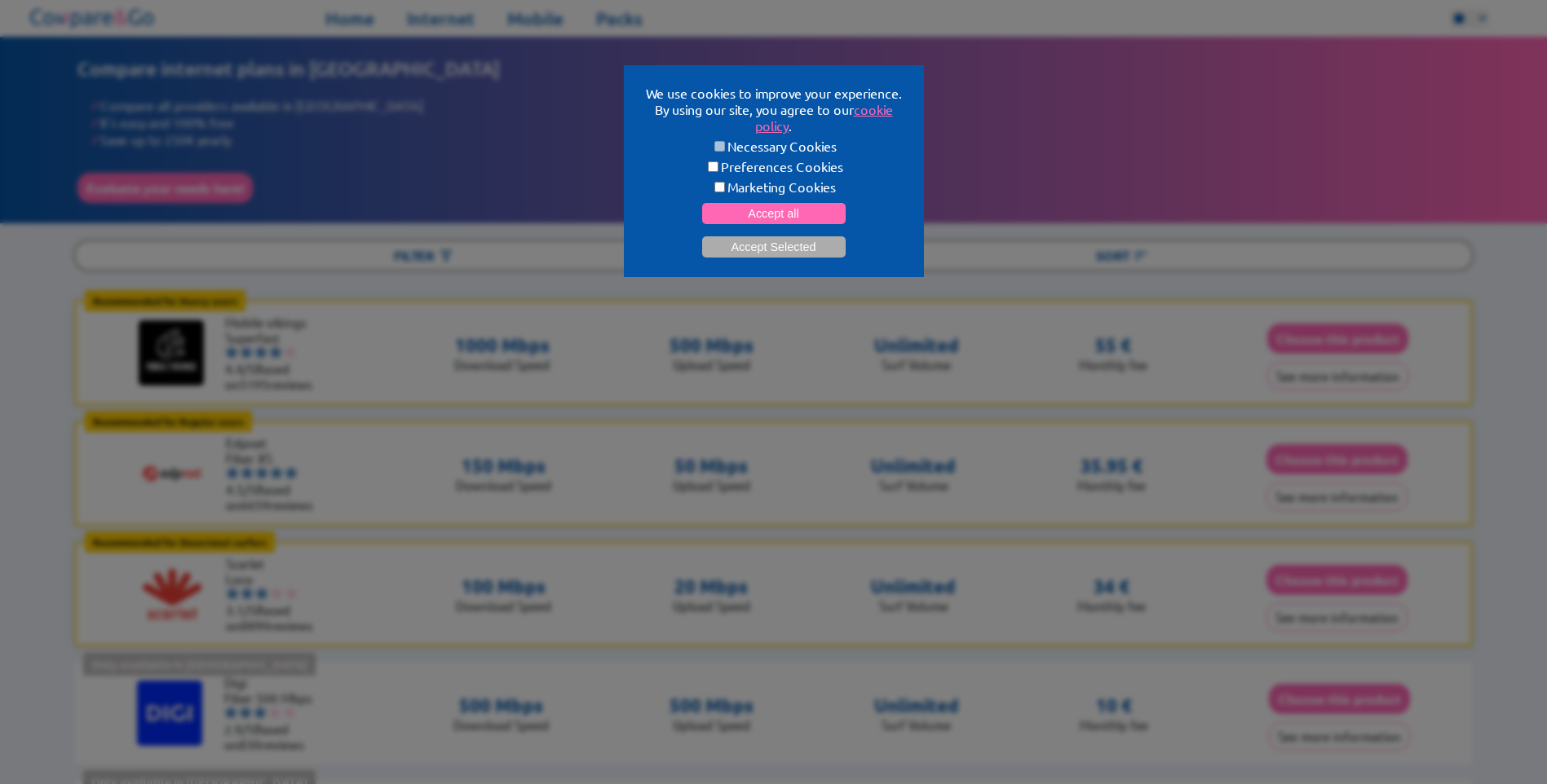
click at [770, 239] on button "Accept Selected" at bounding box center [774, 247] width 144 height 21
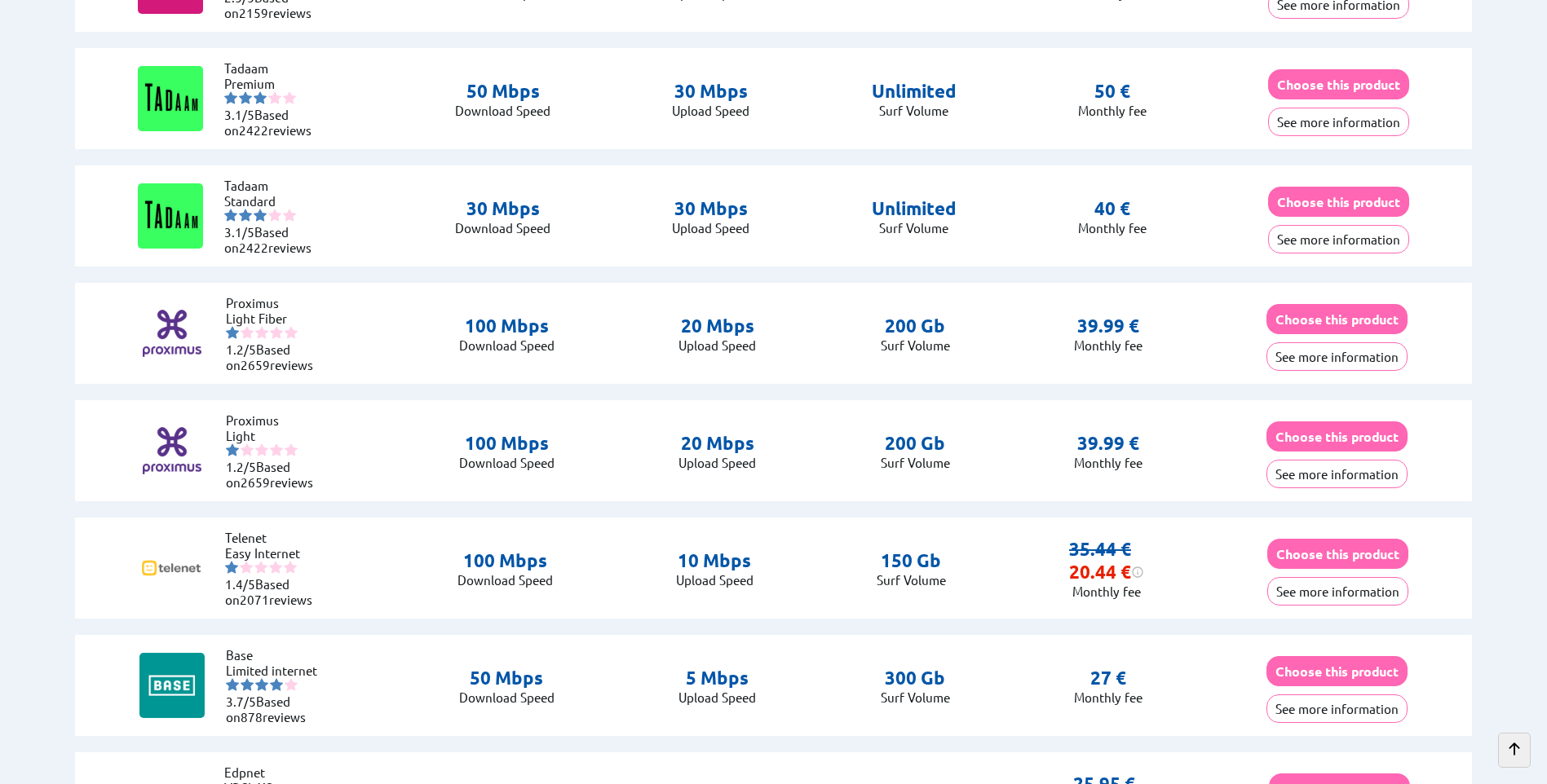
scroll to position [3670, 0]
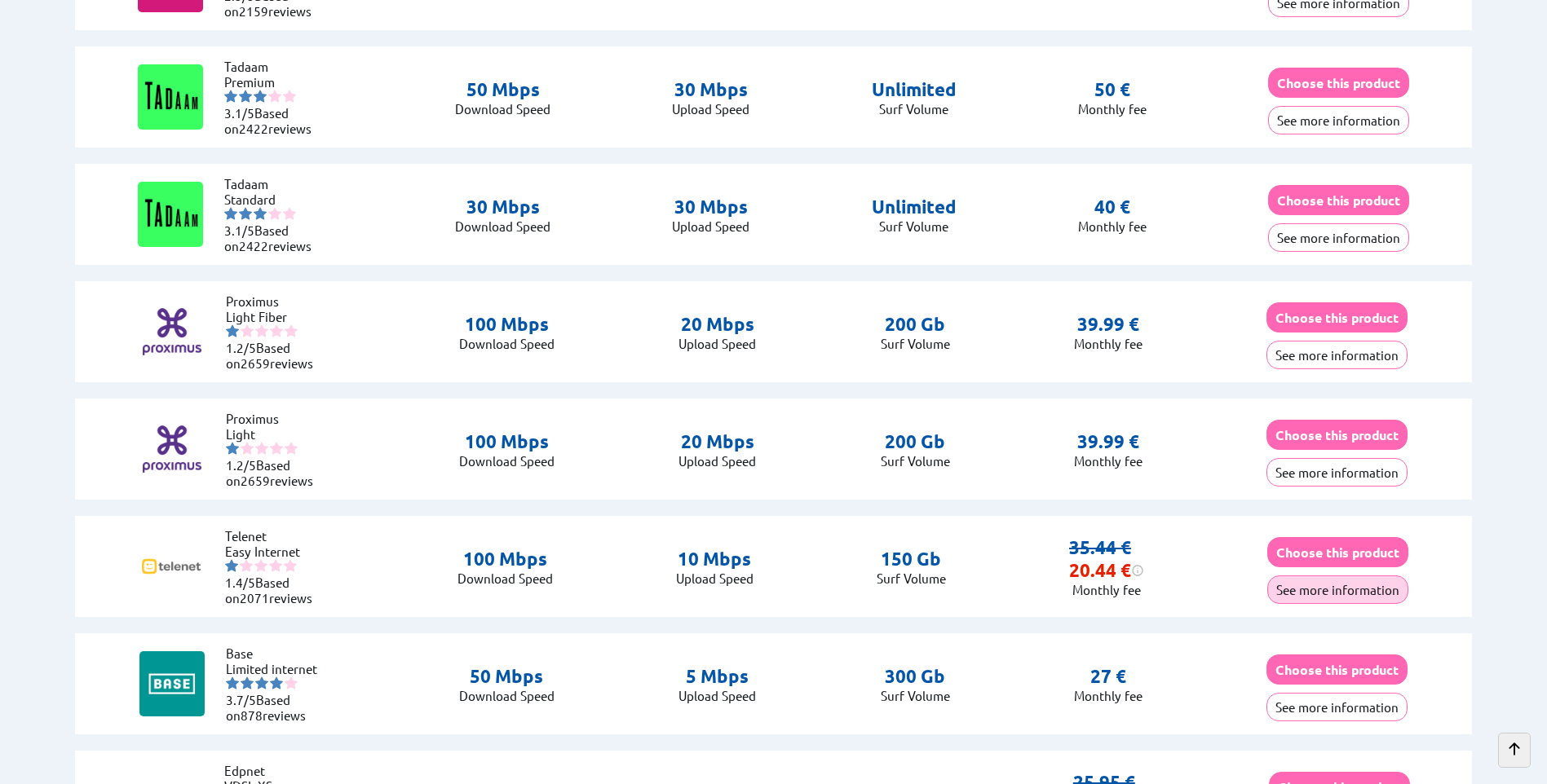
click at [1306, 589] on button "See more information" at bounding box center [1337, 589] width 141 height 28
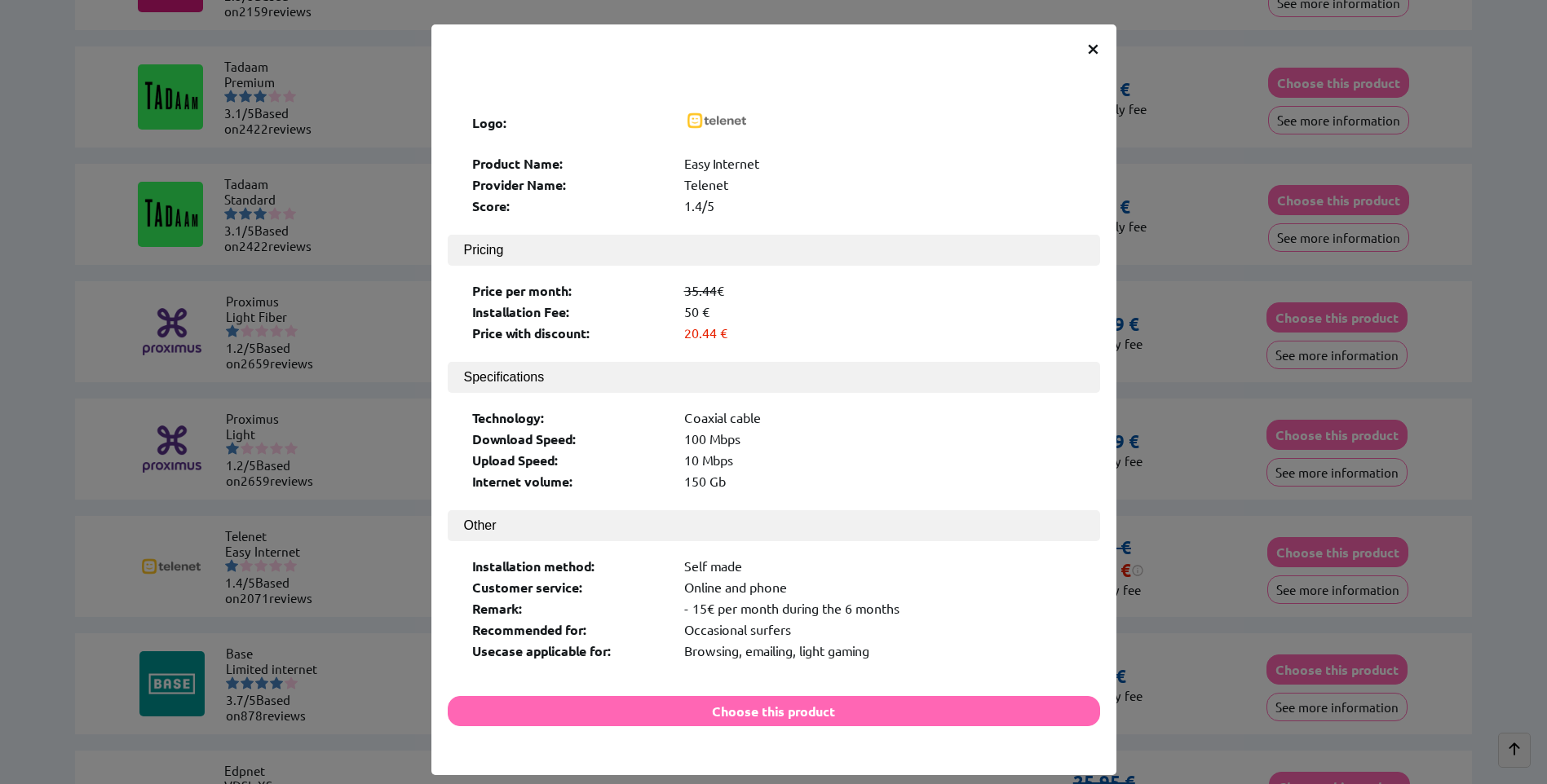
drag, startPoint x: 678, startPoint y: 299, endPoint x: 723, endPoint y: 299, distance: 45.0
click at [723, 304] on div "50 €" at bounding box center [879, 312] width 391 height 17
click at [1087, 49] on span "×" at bounding box center [1093, 48] width 14 height 29
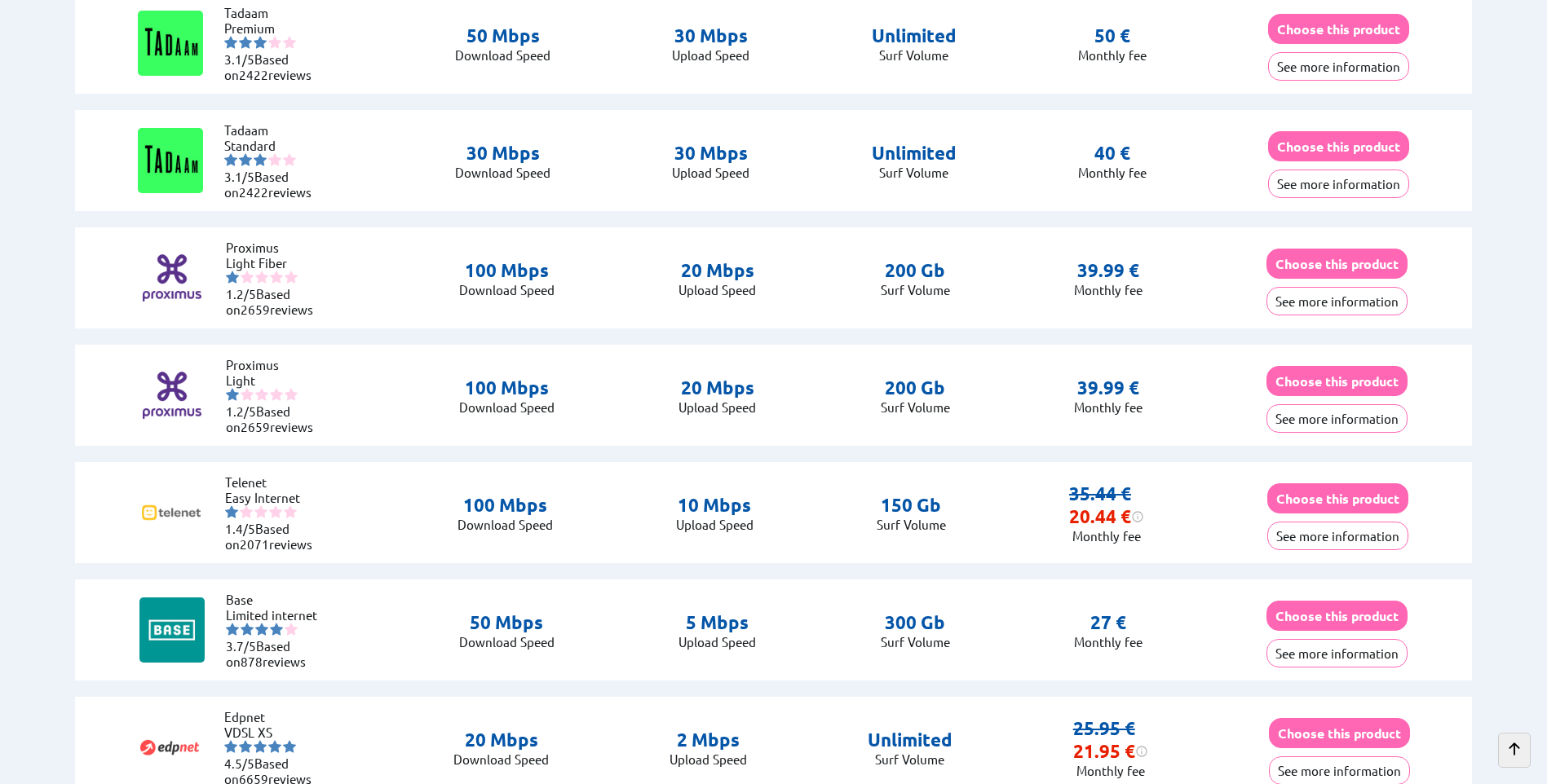
scroll to position [3751, 0]
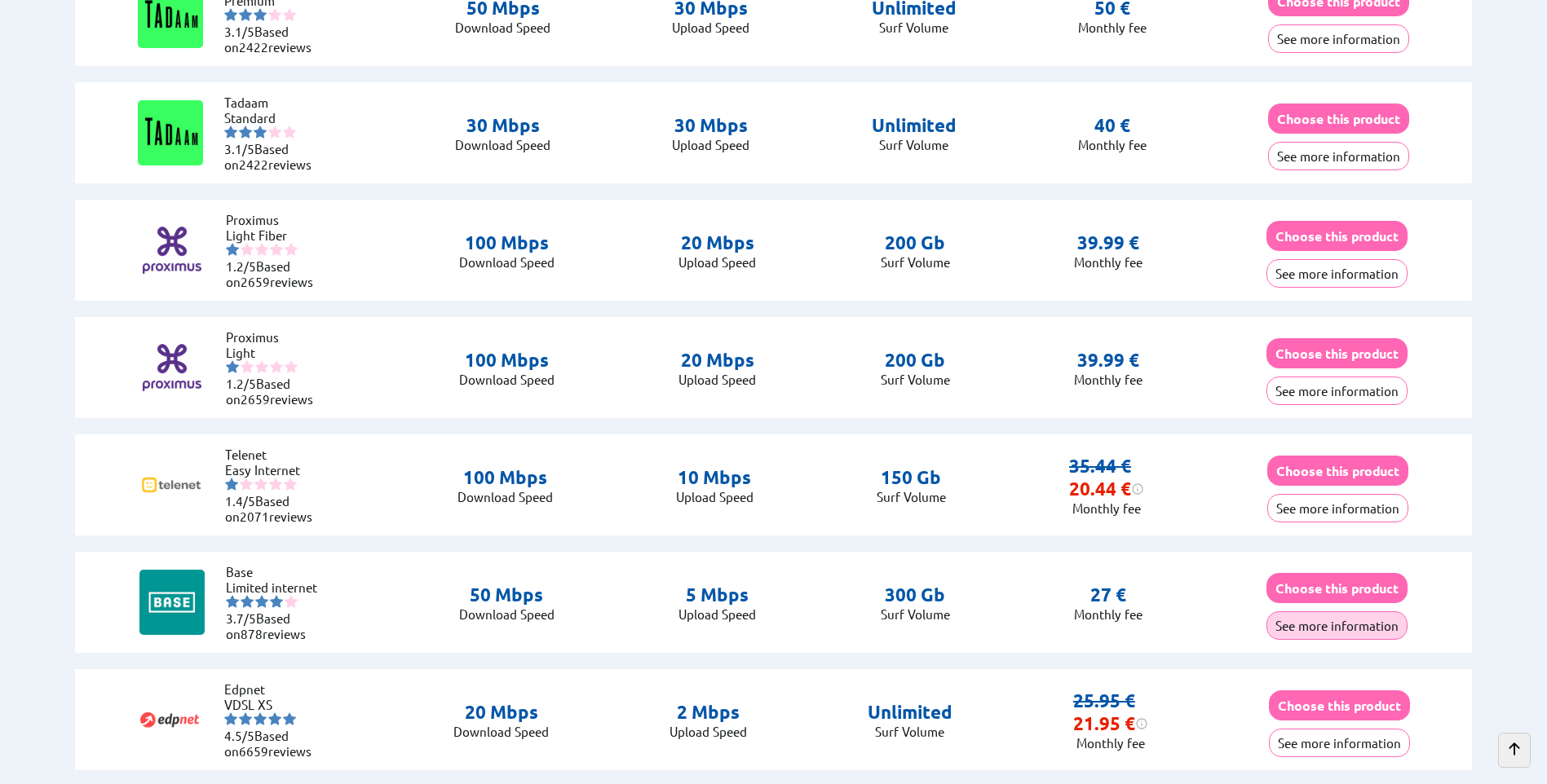
click at [1342, 619] on button "See more information" at bounding box center [1336, 625] width 141 height 28
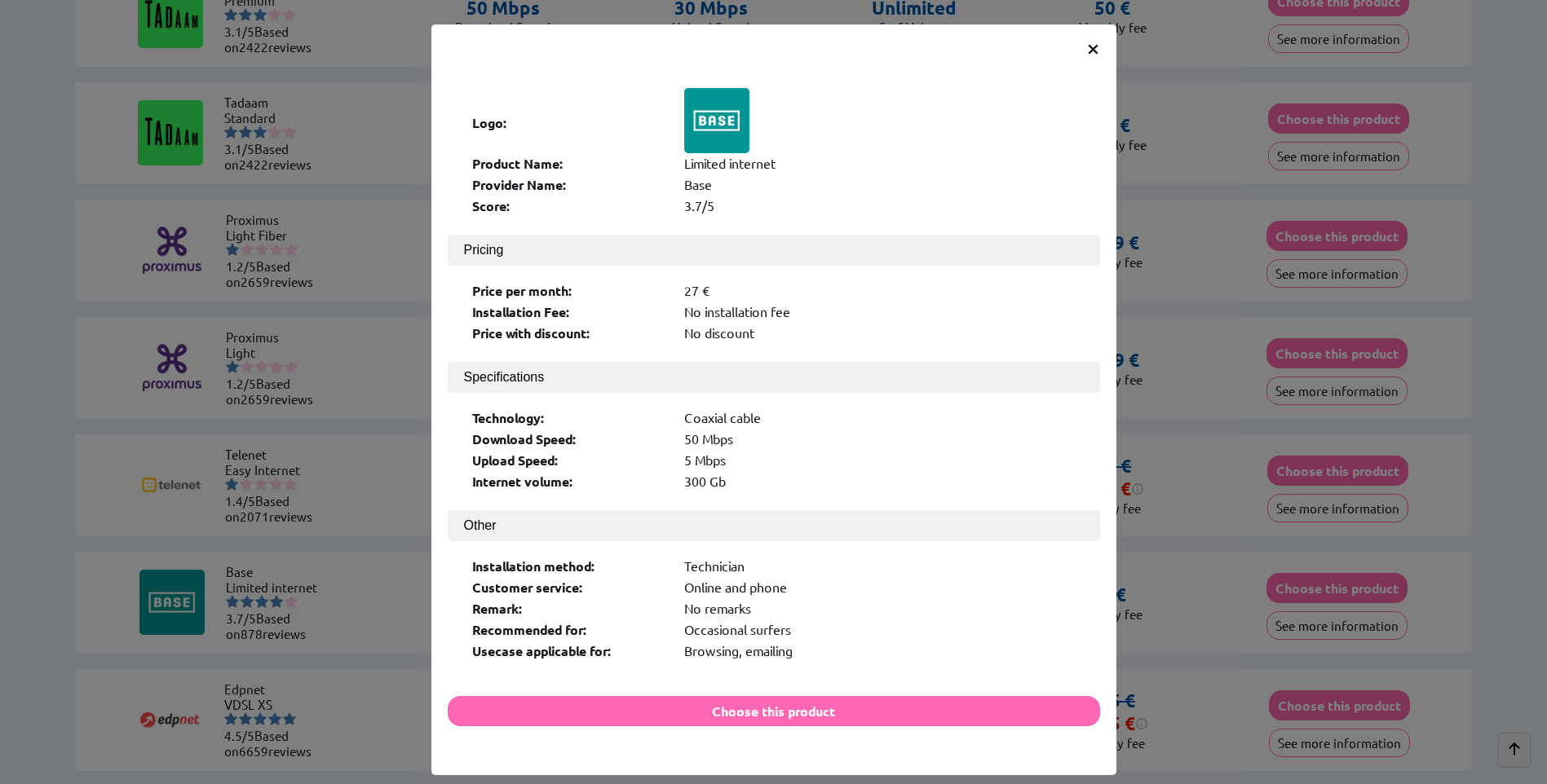
click at [1086, 52] on span "×" at bounding box center [1093, 48] width 14 height 29
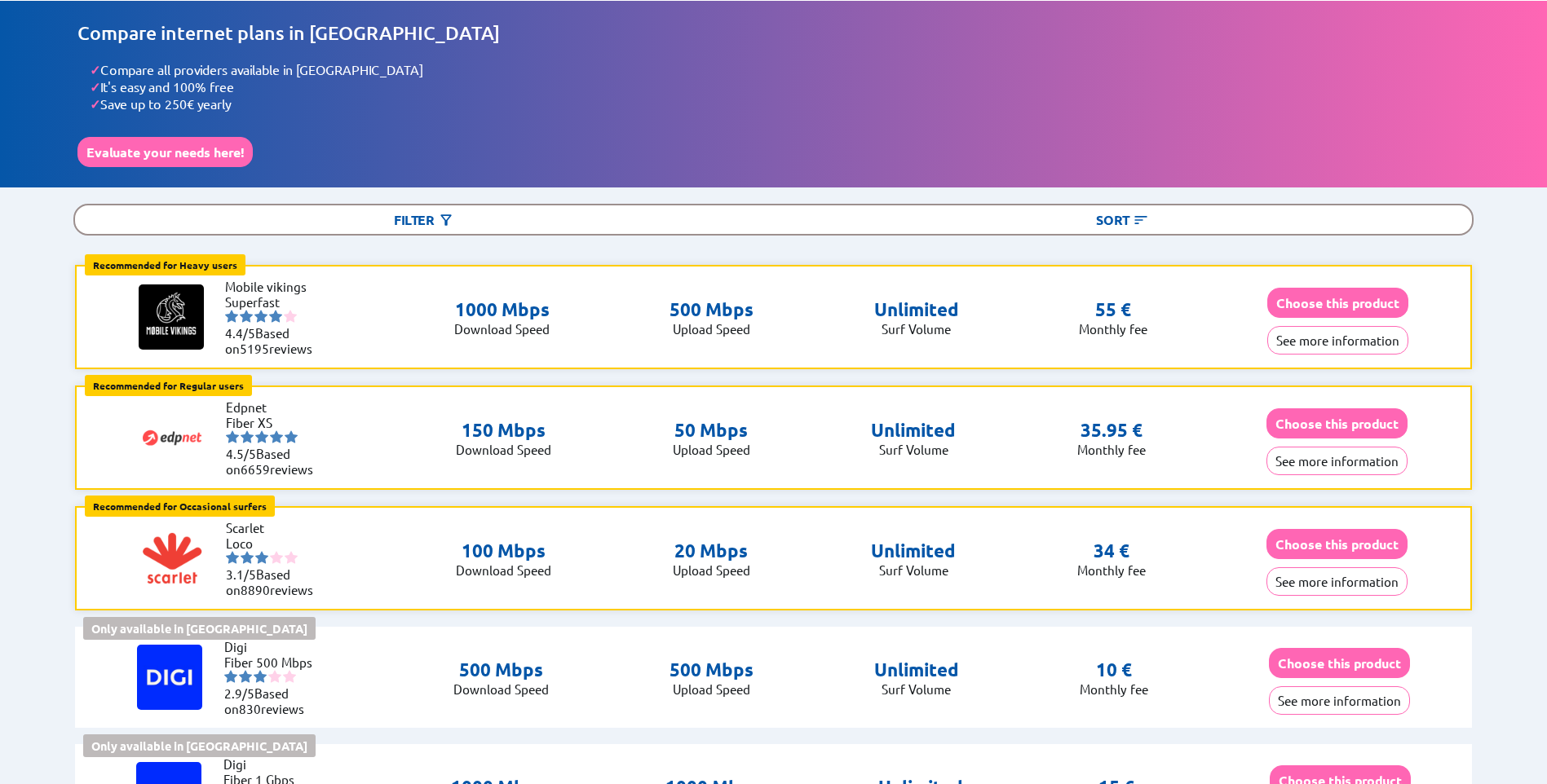
scroll to position [0, 0]
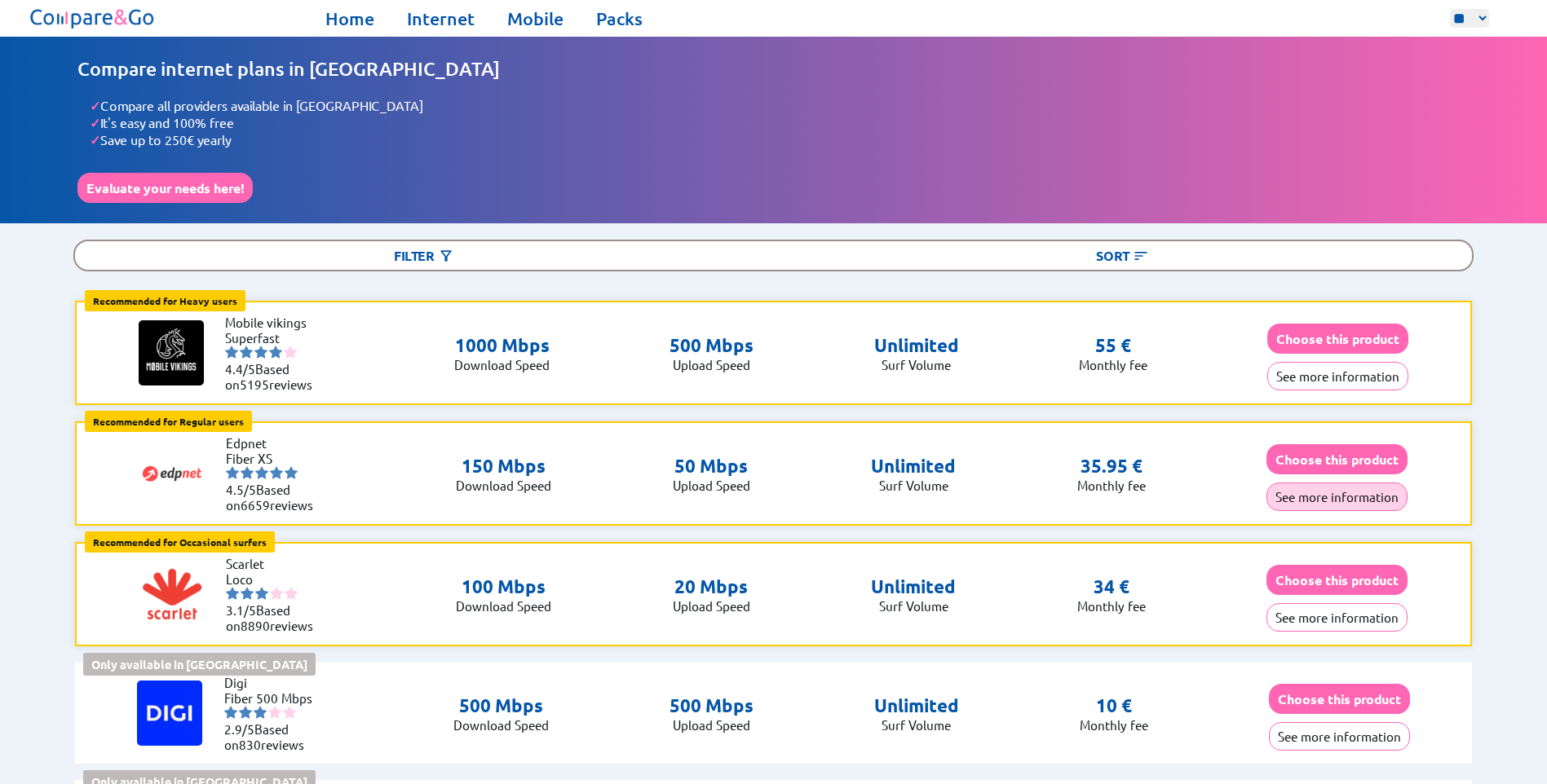
click at [1298, 496] on button "See more information" at bounding box center [1336, 497] width 141 height 28
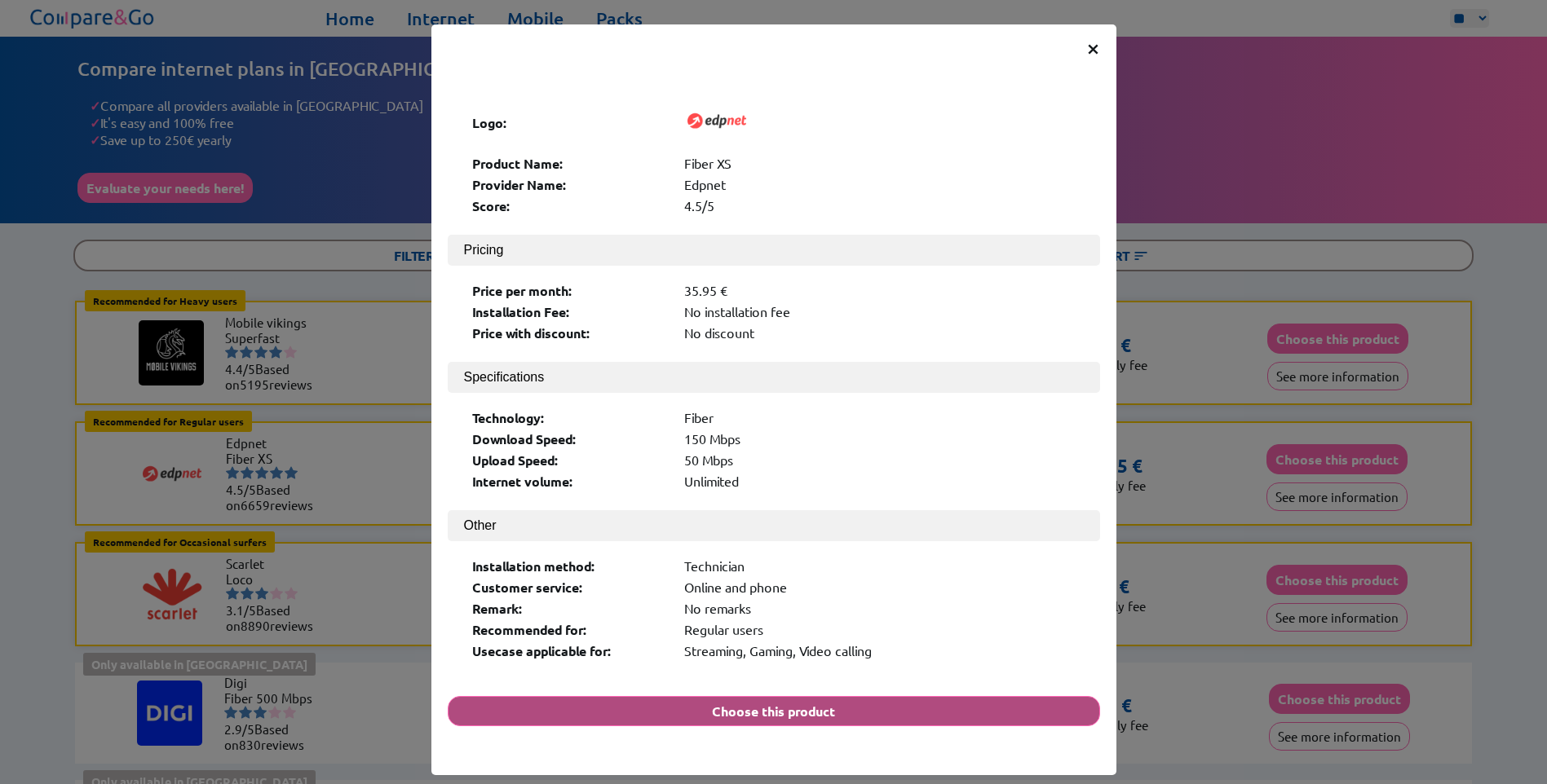
click at [787, 697] on button "Choose this product" at bounding box center [774, 711] width 652 height 30
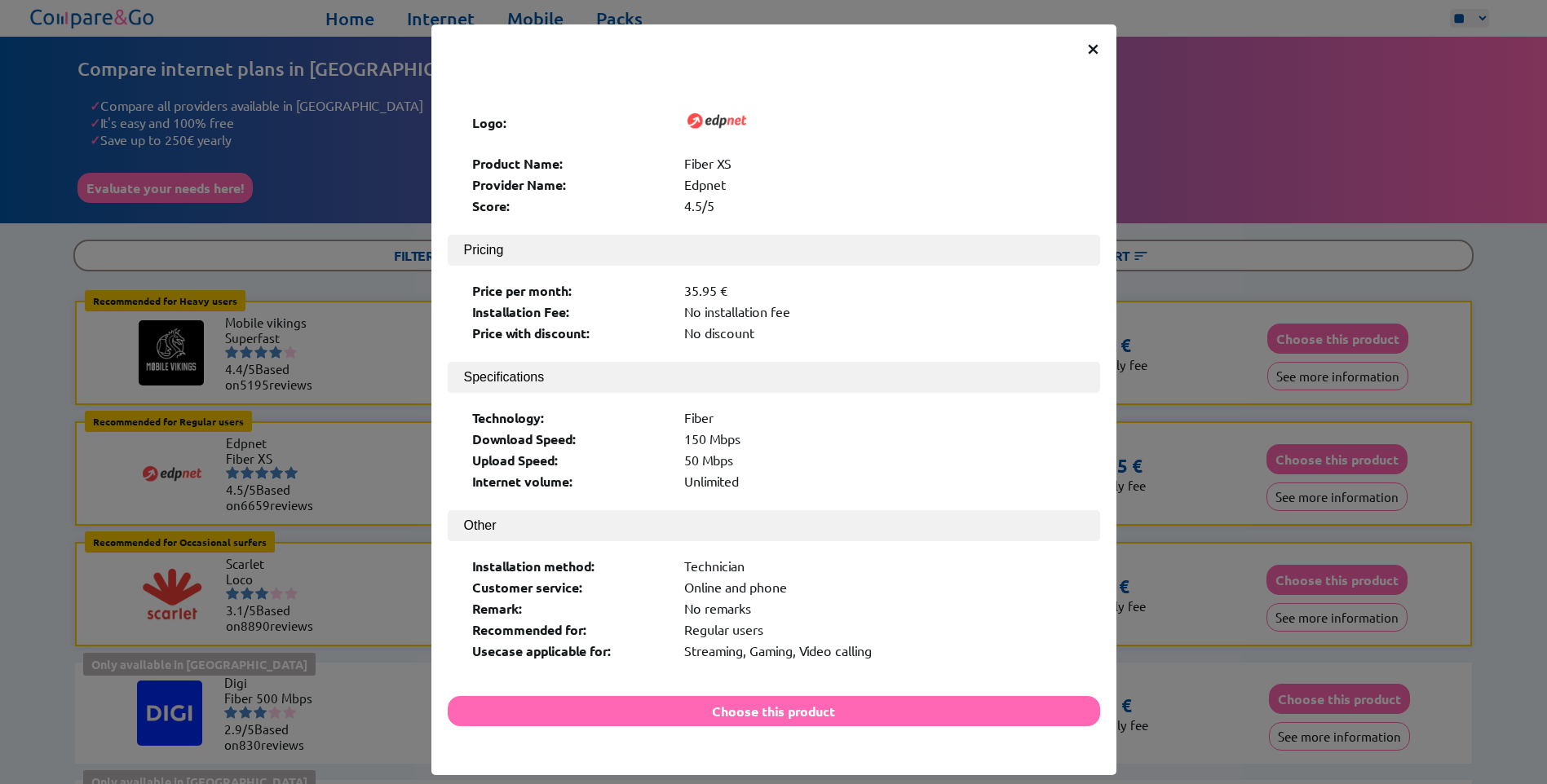
click at [1086, 44] on span "×" at bounding box center [1093, 48] width 14 height 29
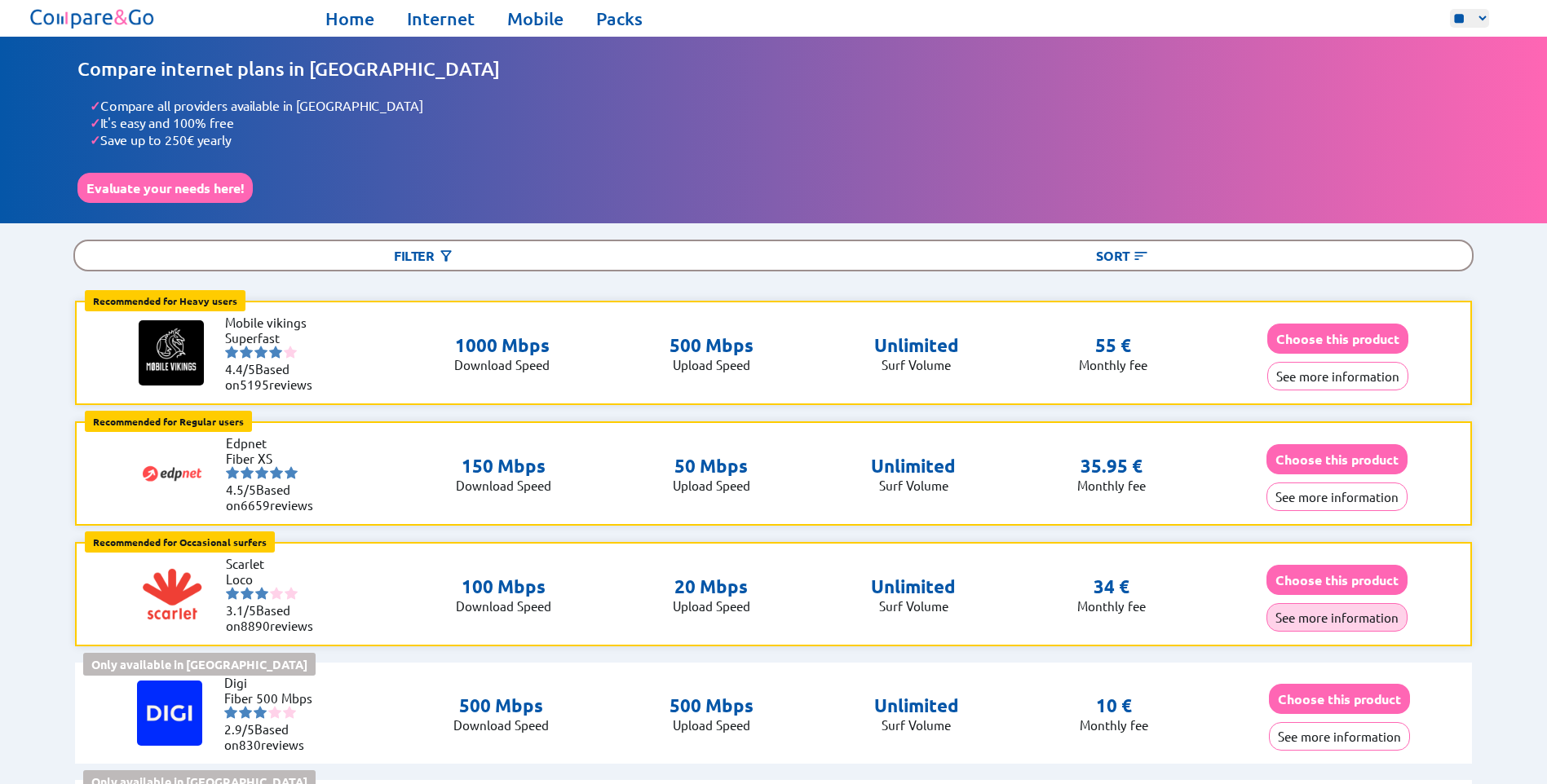
click at [1308, 618] on button "See more information" at bounding box center [1336, 617] width 141 height 28
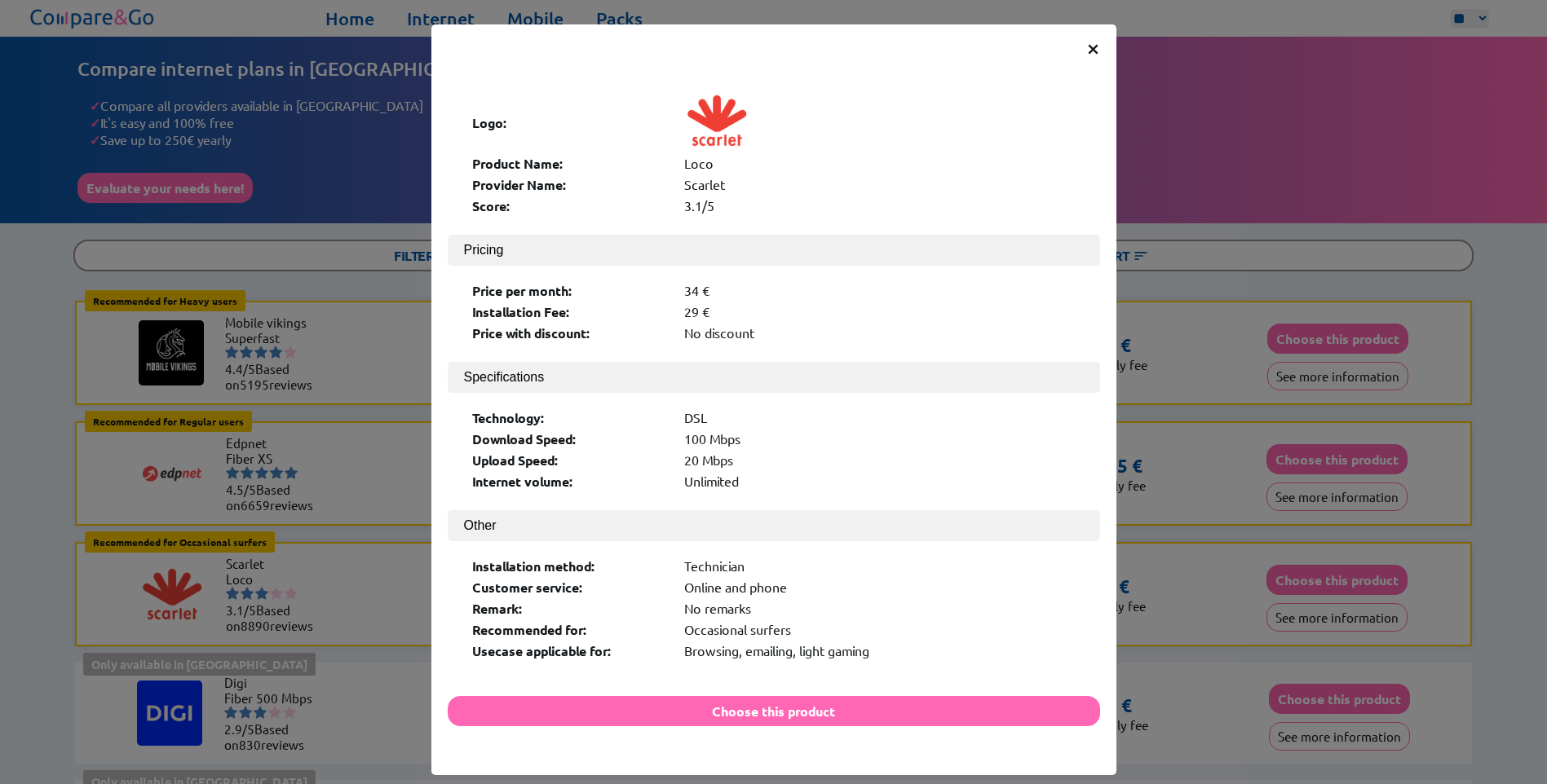
click at [1091, 50] on span "×" at bounding box center [1093, 48] width 14 height 29
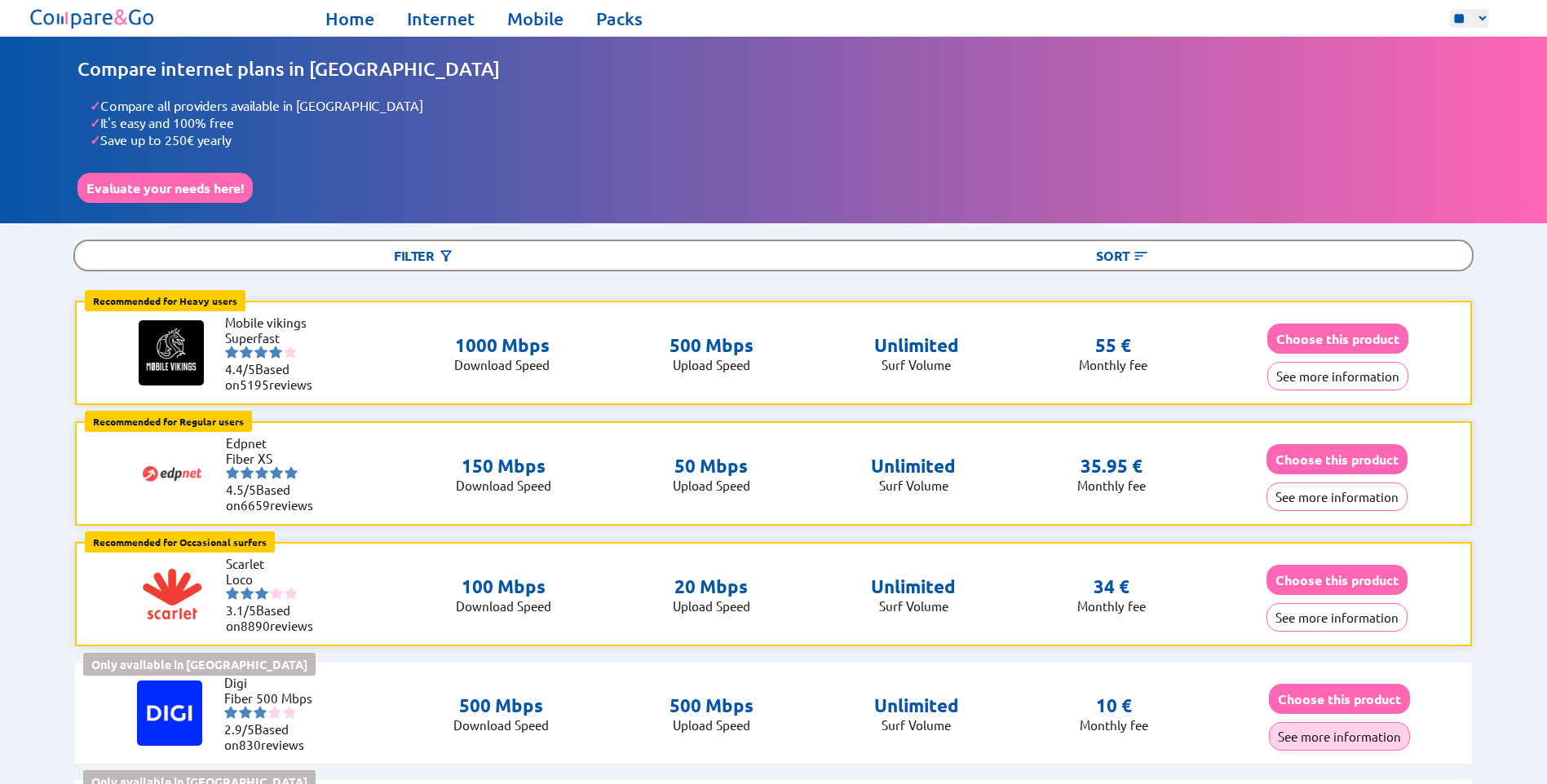
click at [1293, 731] on button "See more information" at bounding box center [1339, 736] width 141 height 28
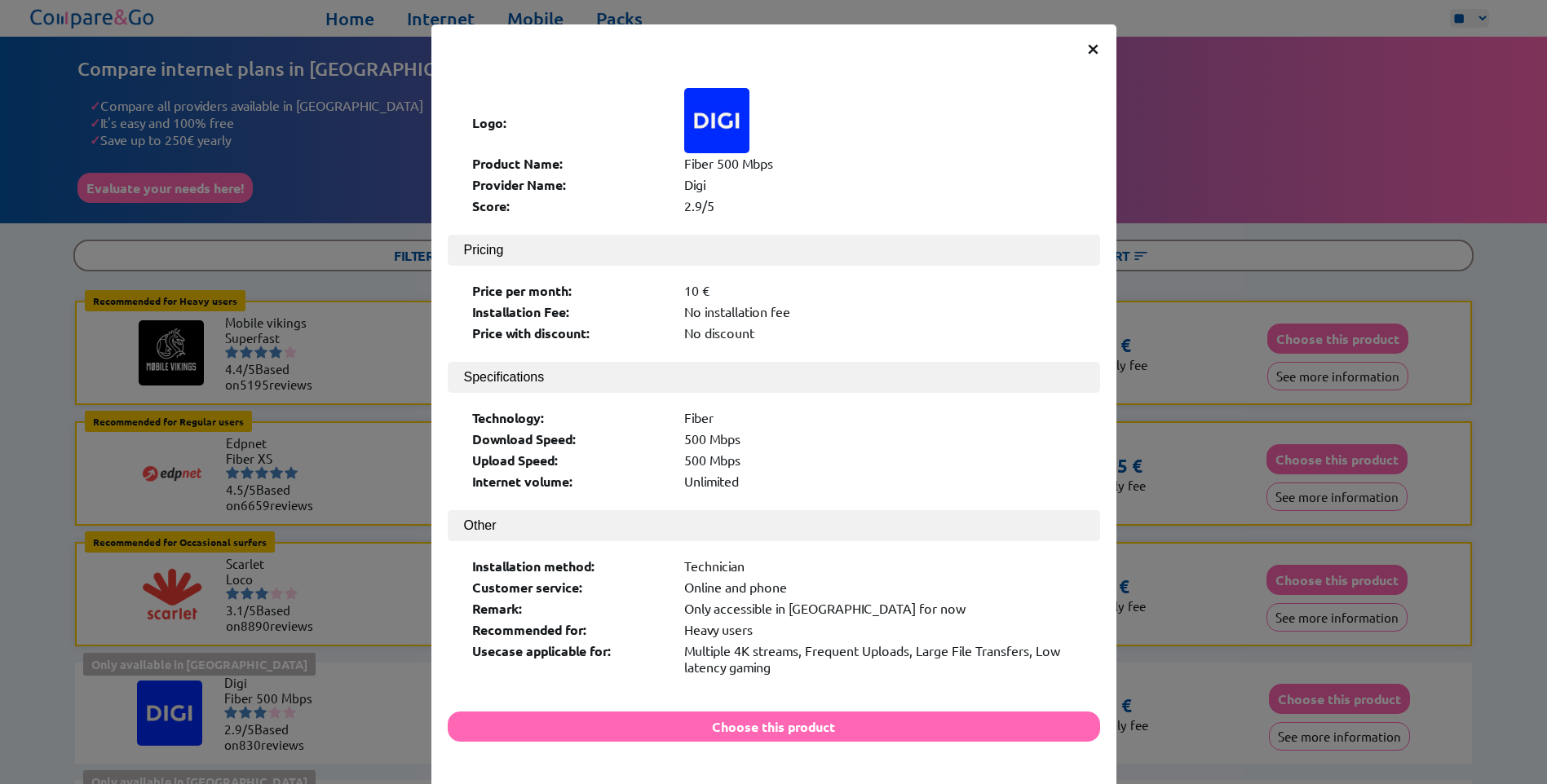
click at [1094, 44] on div "× Logo: Product Name: Fiber 500 Mbps Provider Name: [PERSON_NAME] Score: 2.9/5 …" at bounding box center [774, 408] width 685 height 767
click at [1093, 50] on span "×" at bounding box center [1093, 48] width 14 height 29
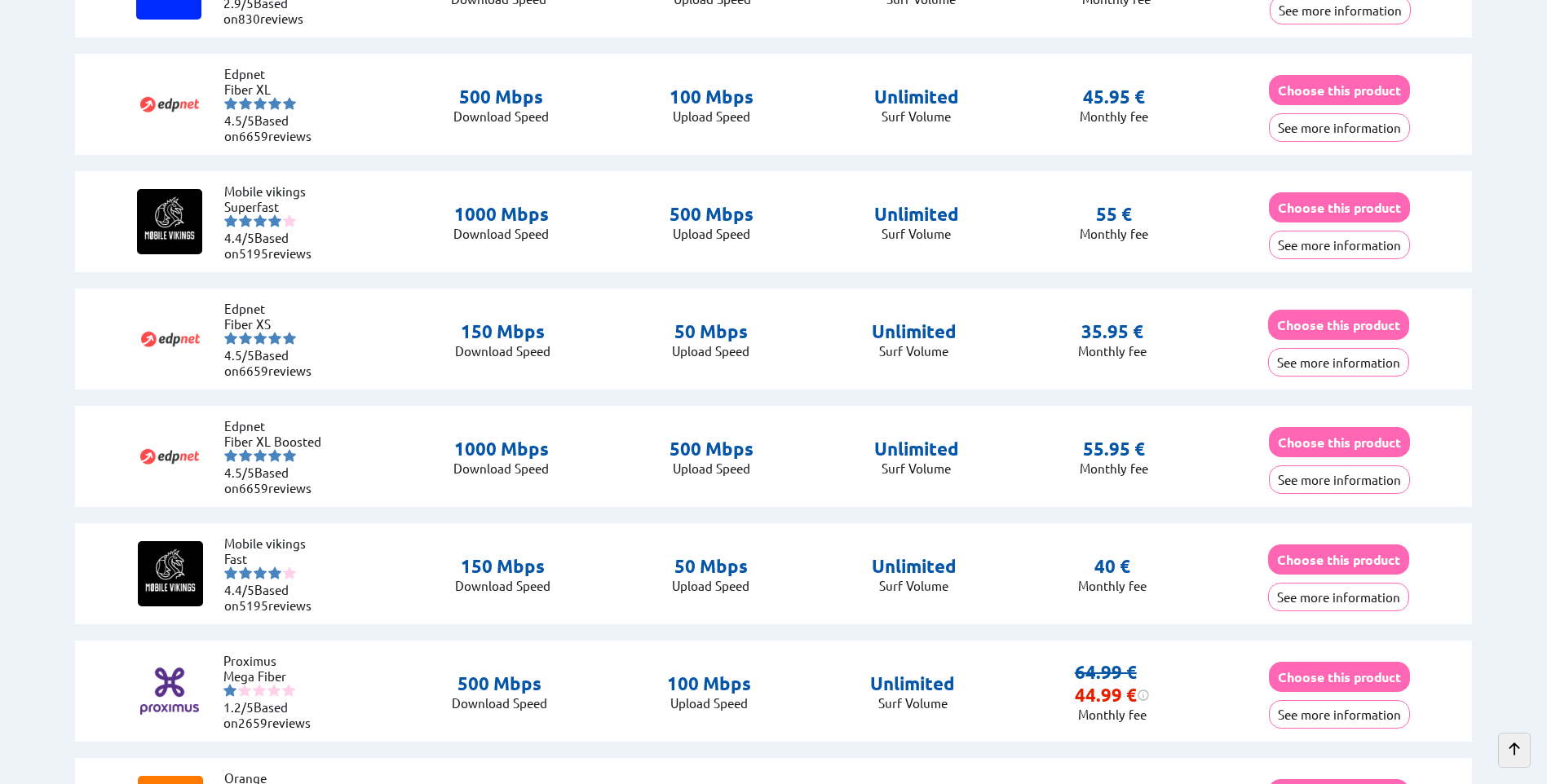
scroll to position [979, 0]
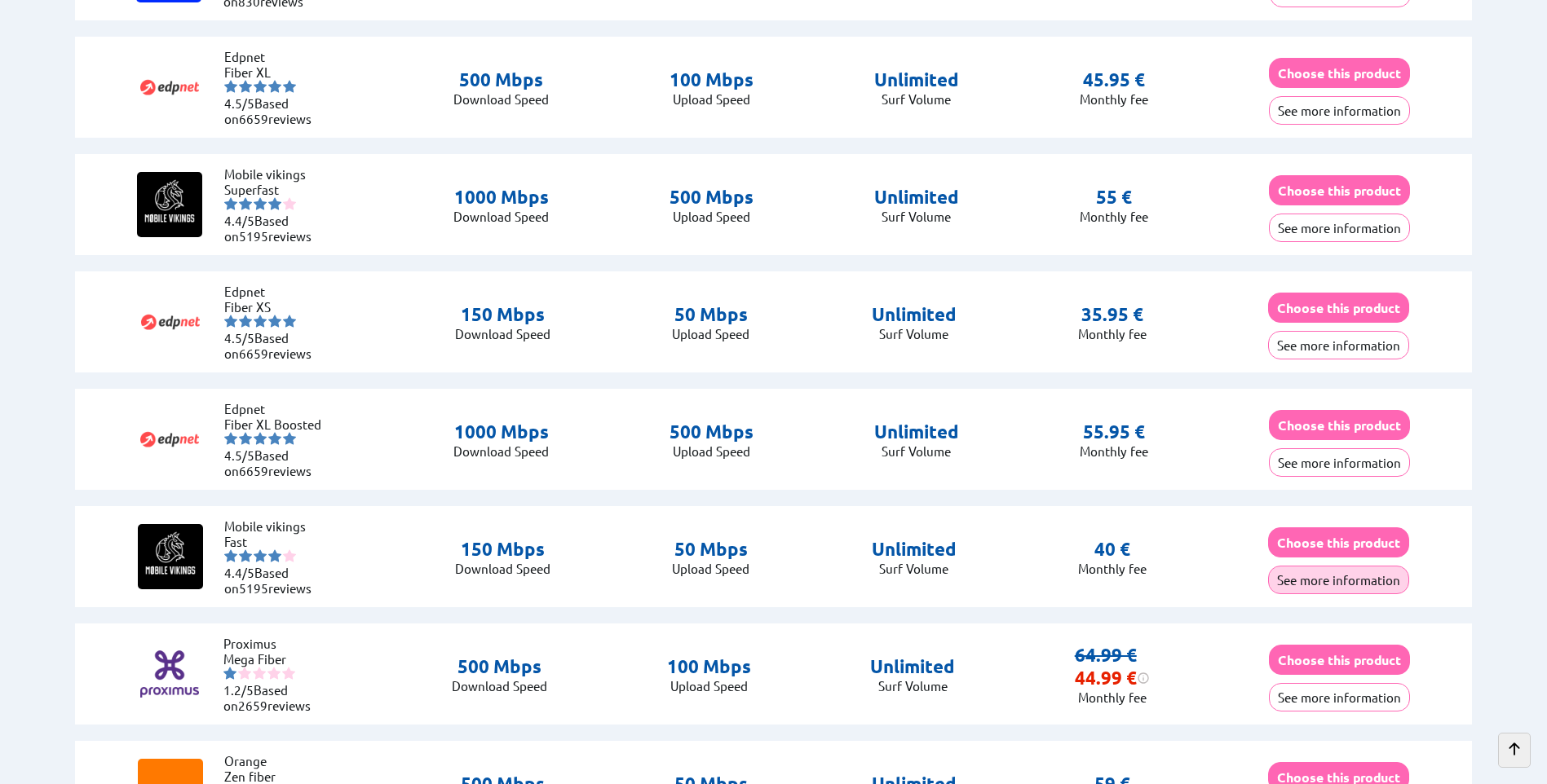
click at [1295, 572] on button "See more information" at bounding box center [1338, 579] width 141 height 28
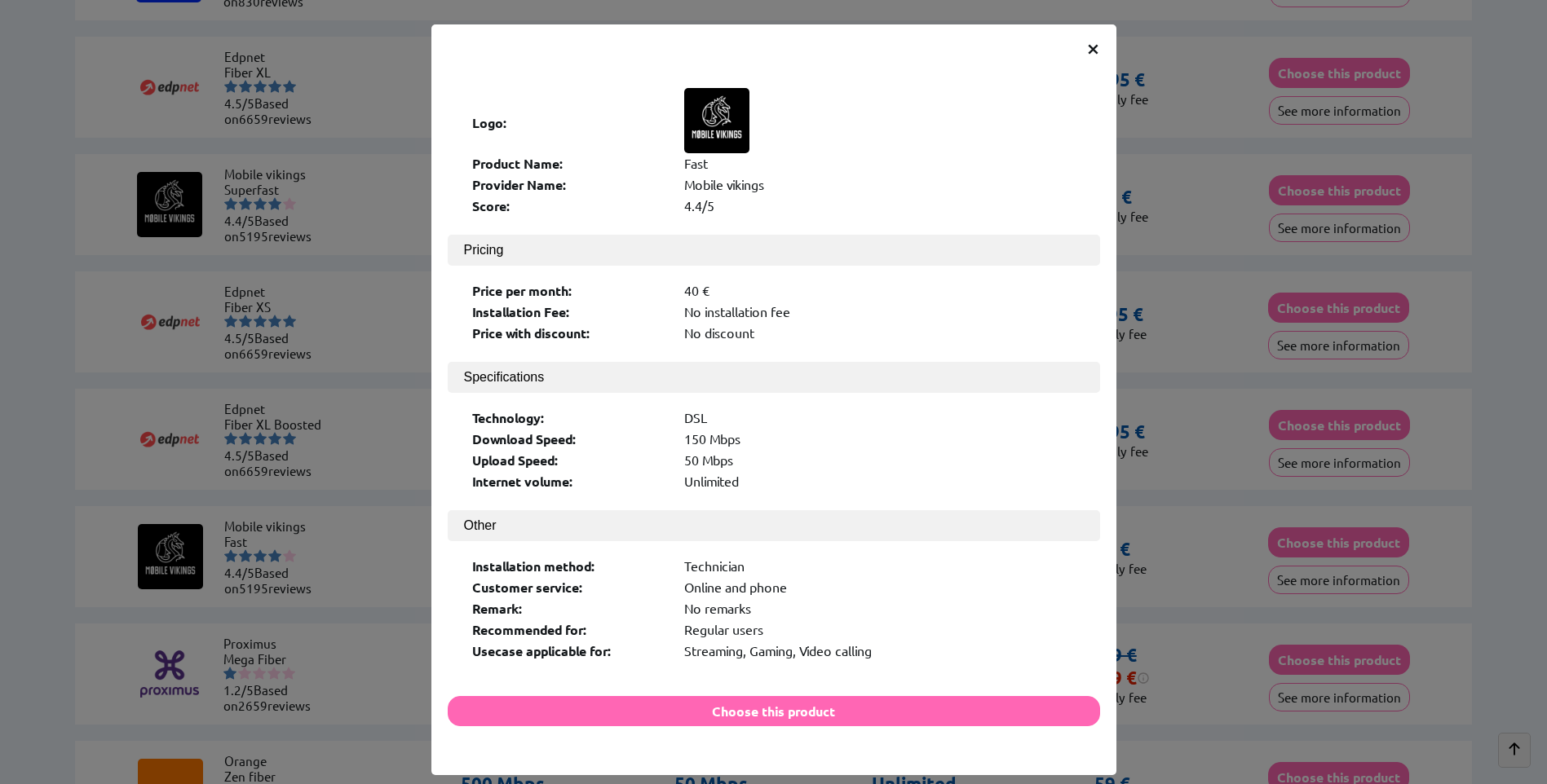
click at [1086, 52] on span "×" at bounding box center [1093, 48] width 14 height 29
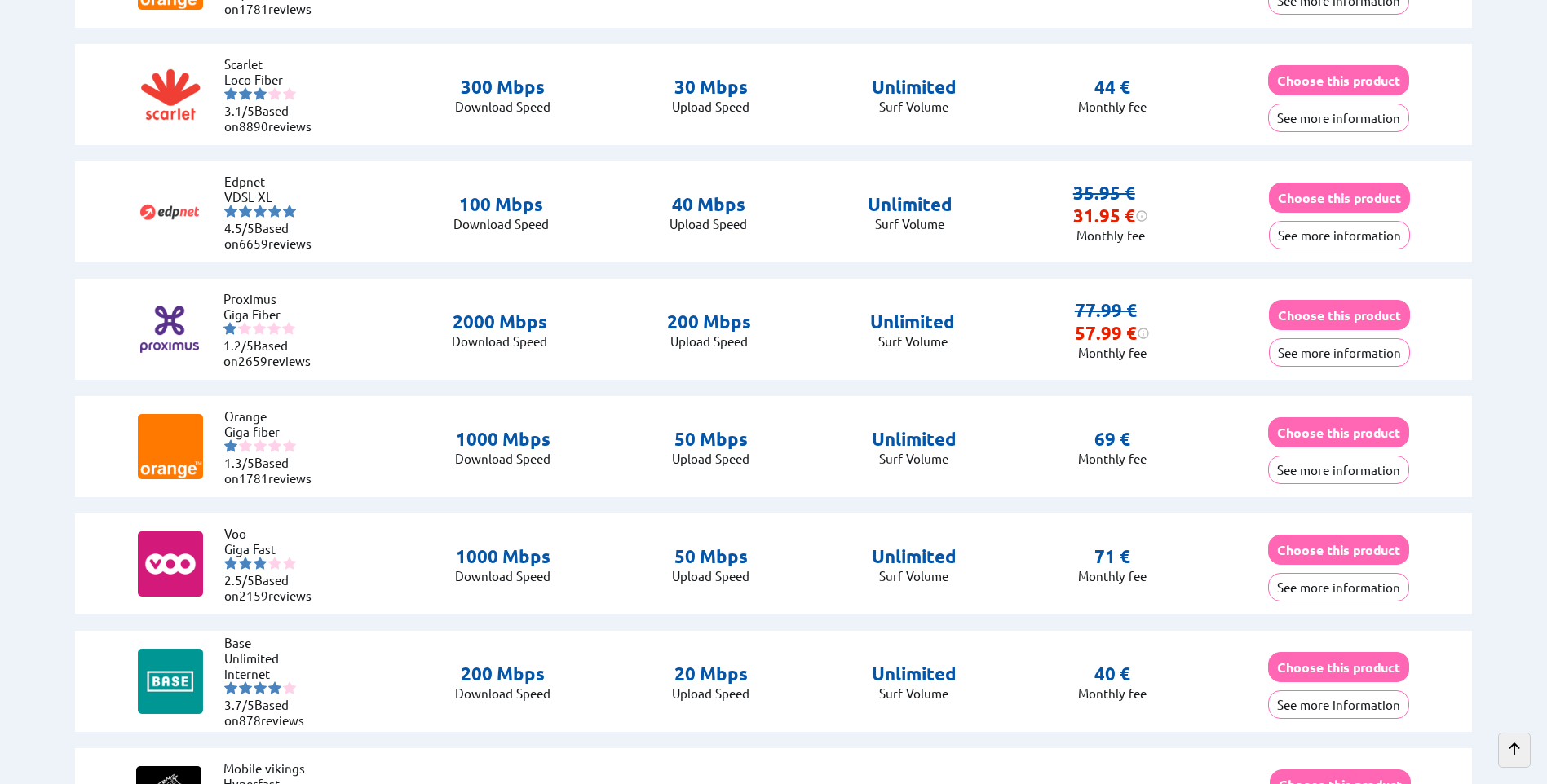
scroll to position [1794, 0]
click at [1325, 701] on button "See more information" at bounding box center [1338, 703] width 141 height 28
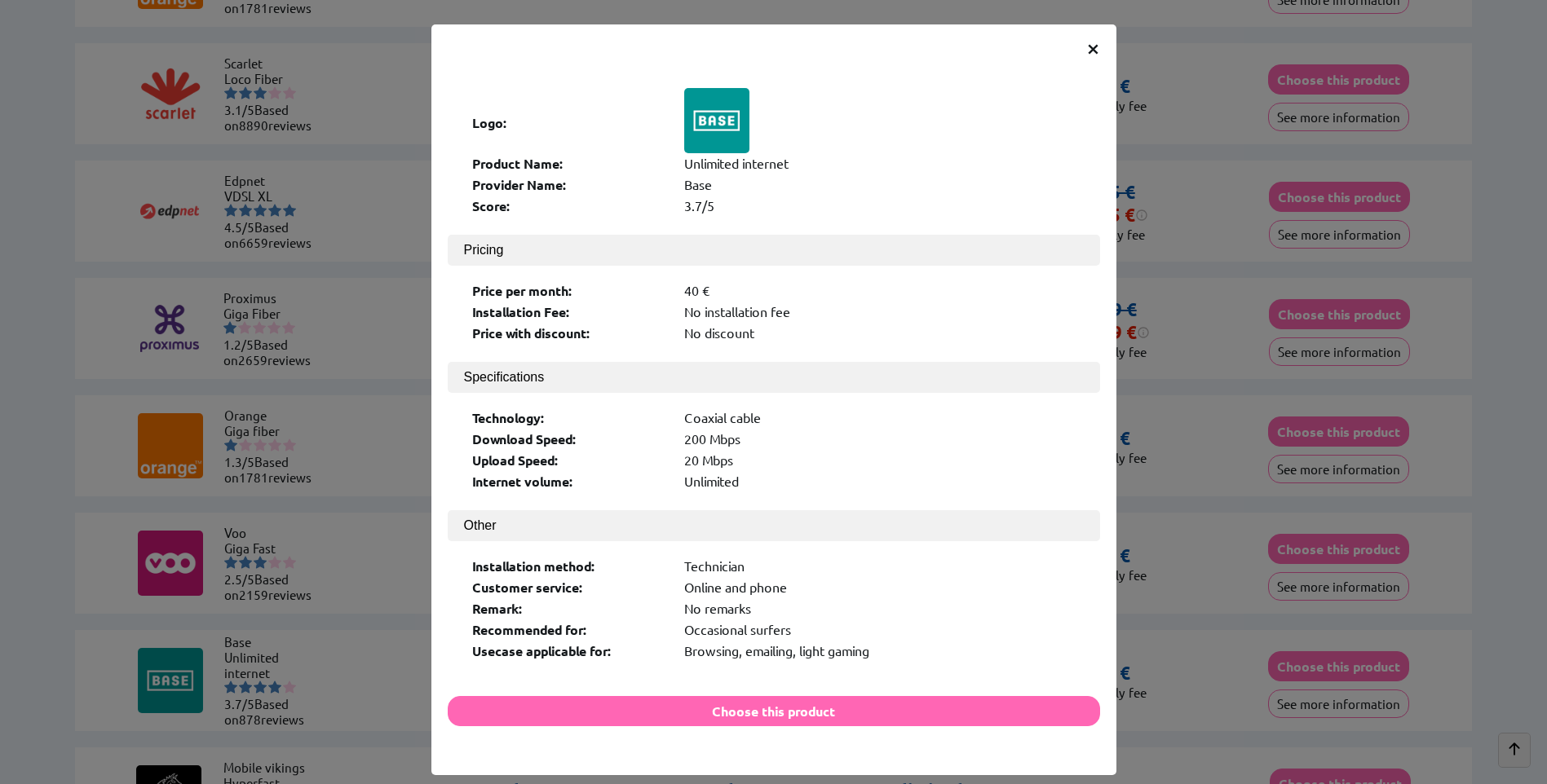
click at [1088, 50] on span "×" at bounding box center [1093, 48] width 14 height 29
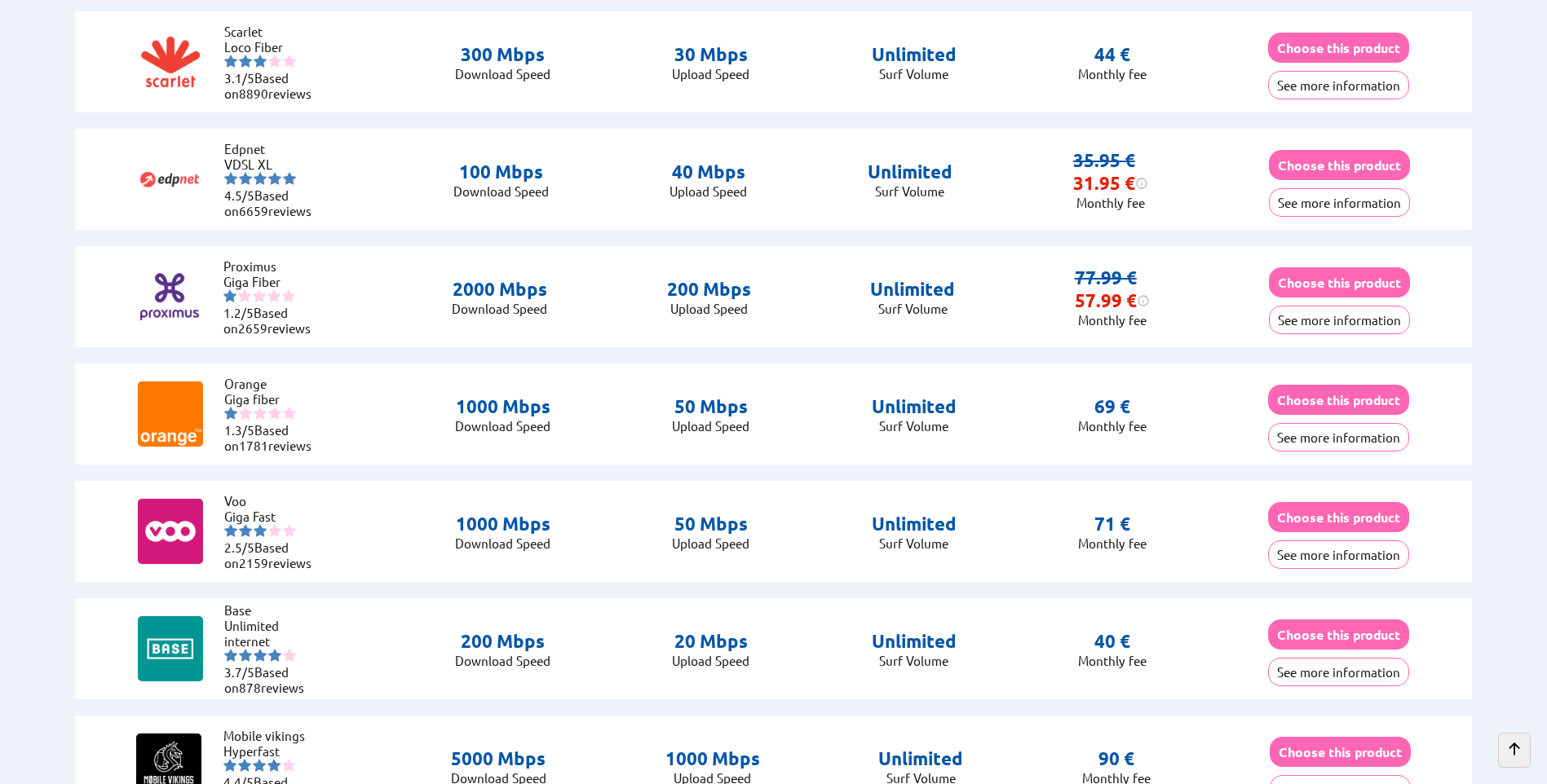
scroll to position [2039, 0]
